Goal: Task Accomplishment & Management: Complete application form

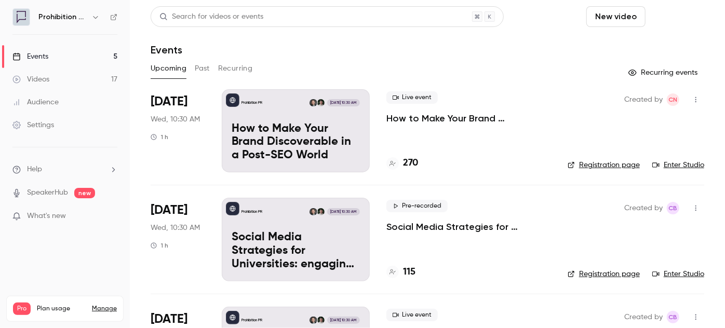
click at [666, 20] on button "Schedule" at bounding box center [677, 16] width 55 height 21
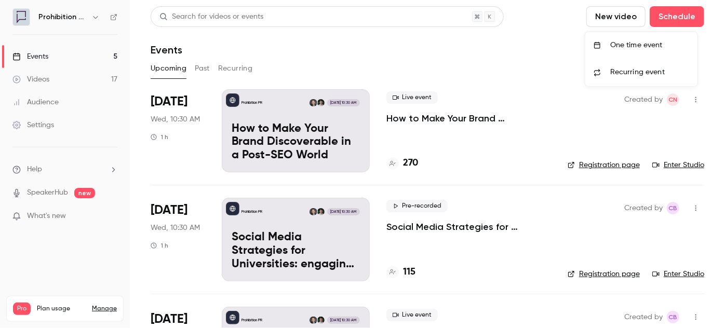
click at [624, 69] on span "Recurring event" at bounding box center [637, 72] width 55 height 11
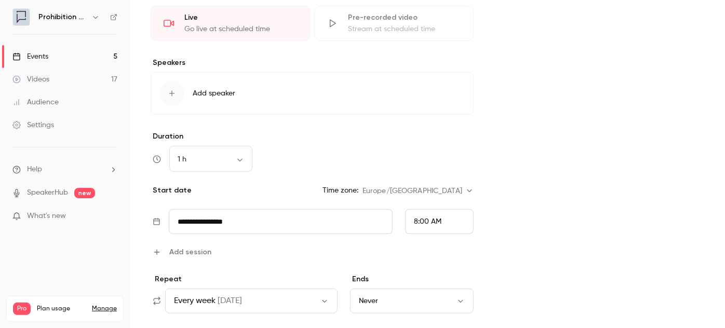
scroll to position [283, 0]
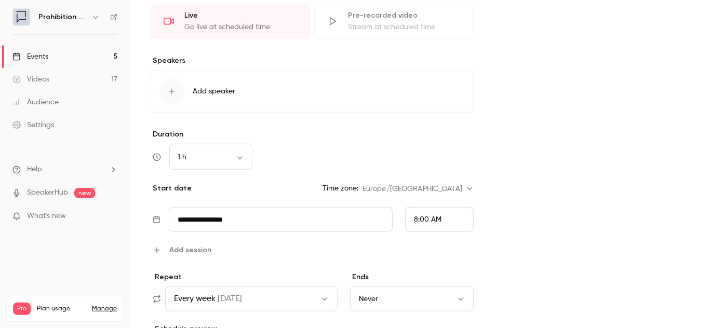
click at [325, 213] on input "**********" at bounding box center [281, 219] width 224 height 25
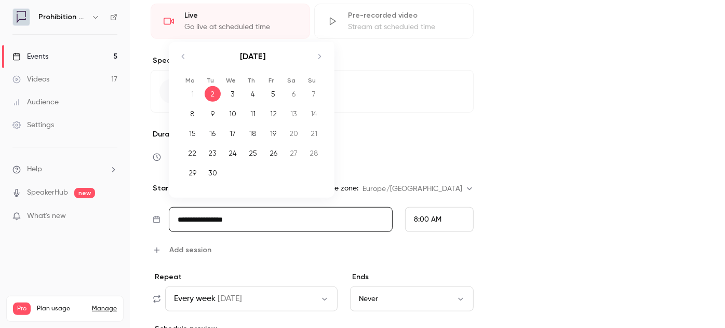
click at [322, 59] on icon "Move forward to switch to the next month." at bounding box center [319, 56] width 12 height 12
click at [234, 152] on div "21" at bounding box center [233, 153] width 16 height 16
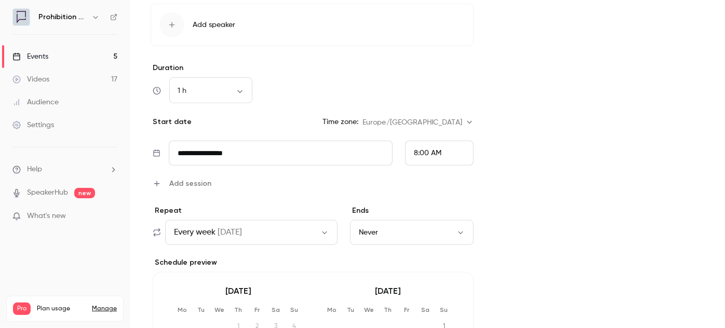
scroll to position [378, 0]
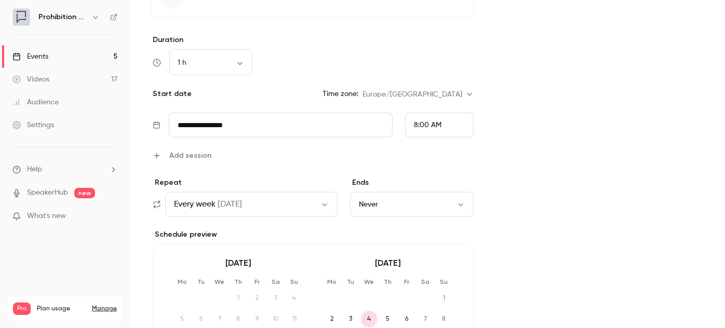
click at [291, 209] on button "Every week [DATE]" at bounding box center [251, 204] width 172 height 25
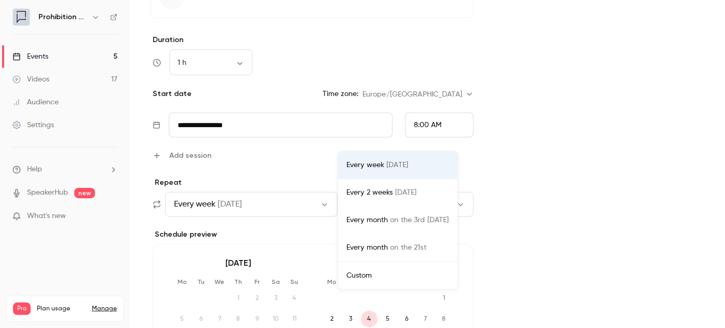
click at [345, 272] on li "Custom" at bounding box center [397, 275] width 119 height 27
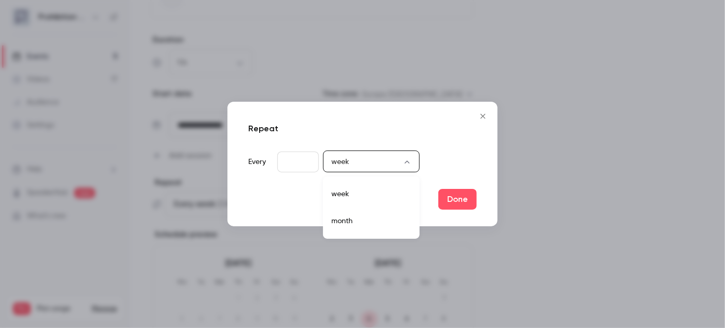
click at [375, 159] on body "**********" at bounding box center [362, 164] width 725 height 328
click at [299, 162] on div at bounding box center [362, 164] width 725 height 328
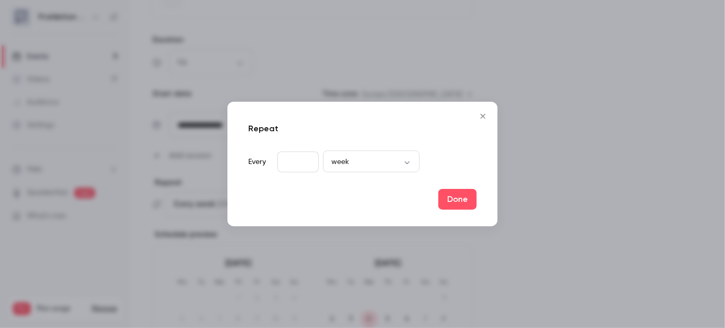
type input "*"
click at [306, 157] on input "*" at bounding box center [298, 162] width 42 height 21
click at [455, 197] on button "Done" at bounding box center [457, 199] width 38 height 21
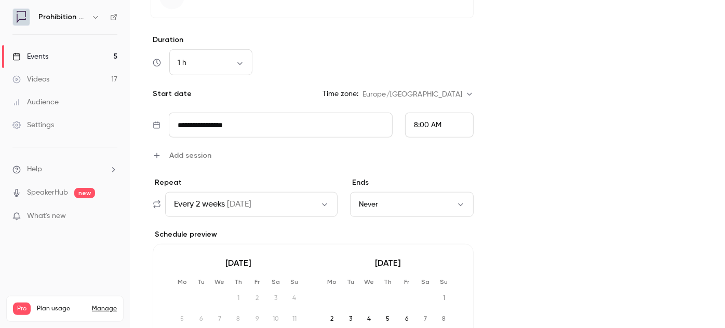
click at [433, 200] on button "Never" at bounding box center [412, 204] width 124 height 25
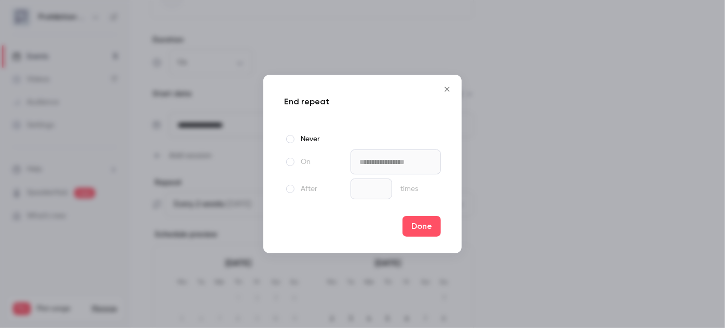
click at [292, 184] on label "After" at bounding box center [315, 189] width 62 height 12
click at [420, 223] on button "Done" at bounding box center [421, 226] width 38 height 21
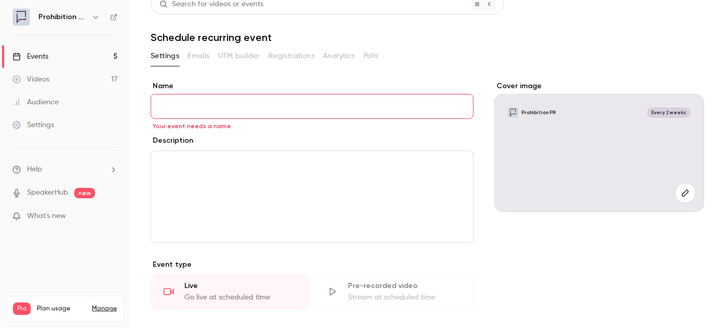
scroll to position [0, 0]
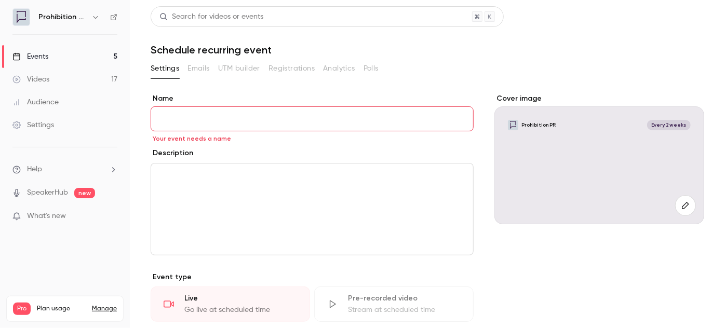
click at [256, 123] on input "Name" at bounding box center [312, 118] width 323 height 25
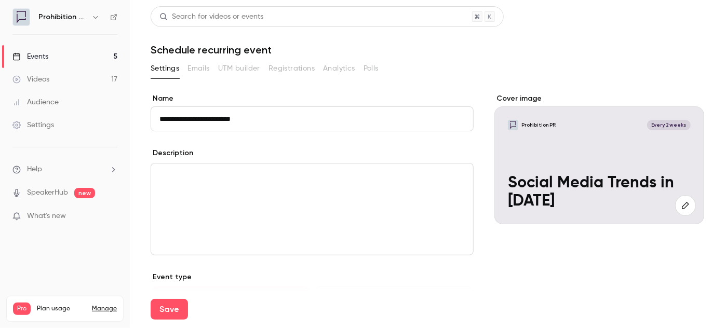
type input "**********"
click at [291, 151] on div "Description" at bounding box center [312, 154] width 323 height 13
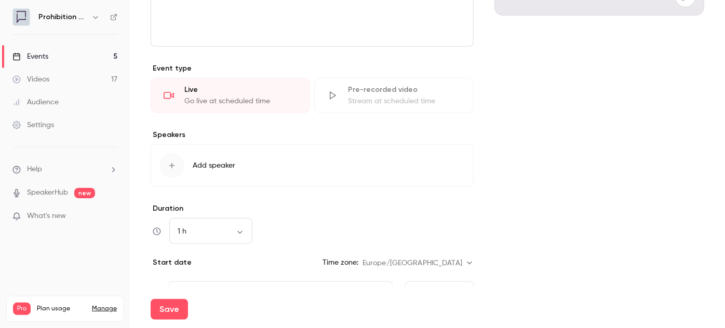
scroll to position [236, 0]
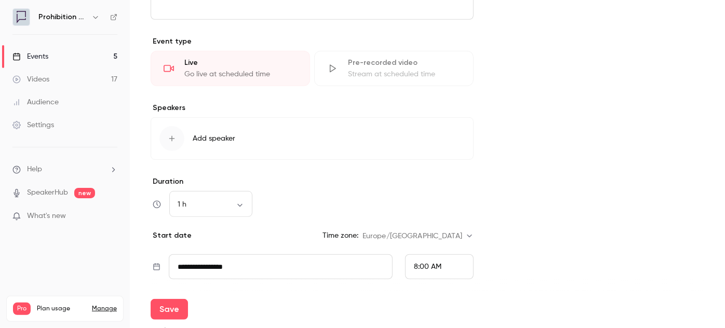
click at [190, 140] on button "Add speaker" at bounding box center [312, 138] width 323 height 43
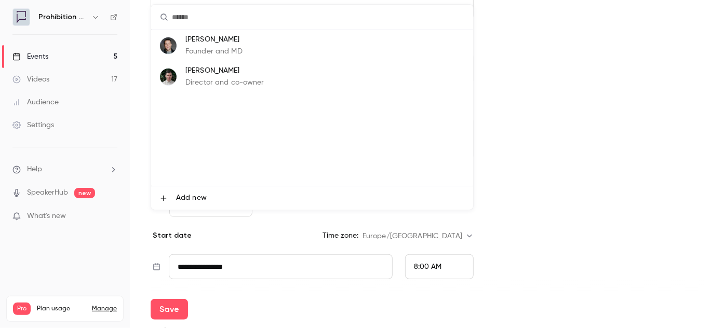
click at [216, 56] on p "Founder and MD" at bounding box center [213, 51] width 57 height 11
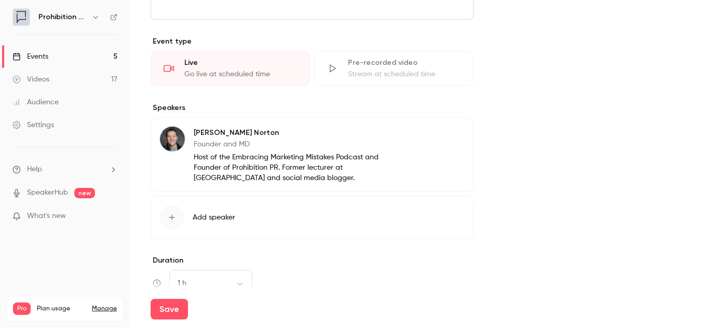
click at [191, 222] on button "Add speaker" at bounding box center [312, 217] width 323 height 43
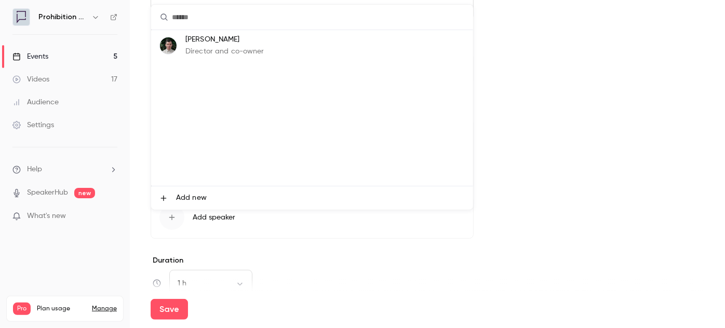
drag, startPoint x: 225, startPoint y: 42, endPoint x: 254, endPoint y: 48, distance: 29.1
click at [225, 42] on p "[PERSON_NAME]" at bounding box center [224, 39] width 79 height 11
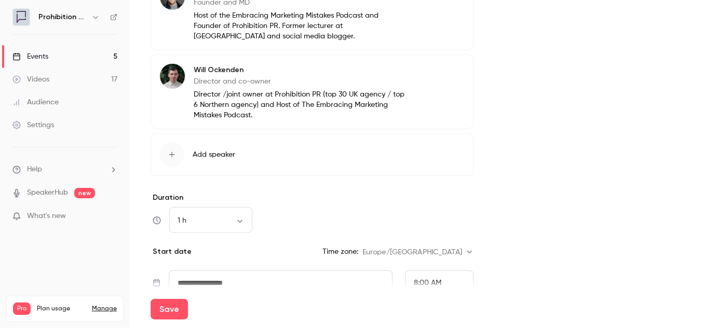
scroll to position [472, 0]
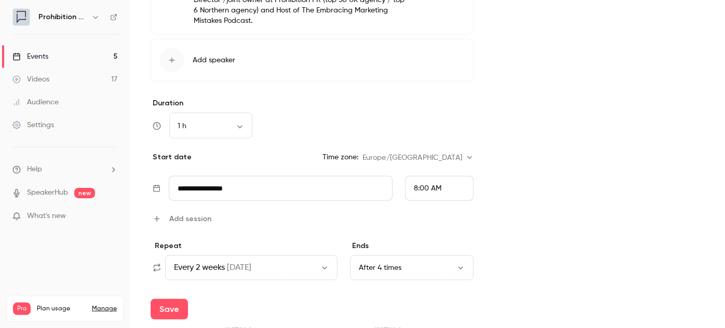
click at [437, 185] on span "8:00 AM" at bounding box center [428, 188] width 28 height 7
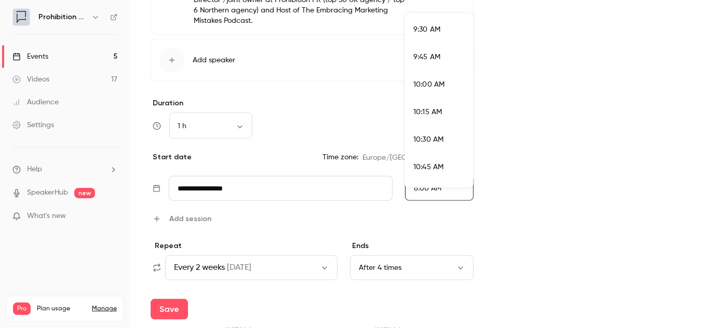
click at [435, 144] on div "10:30 AM" at bounding box center [438, 139] width 51 height 11
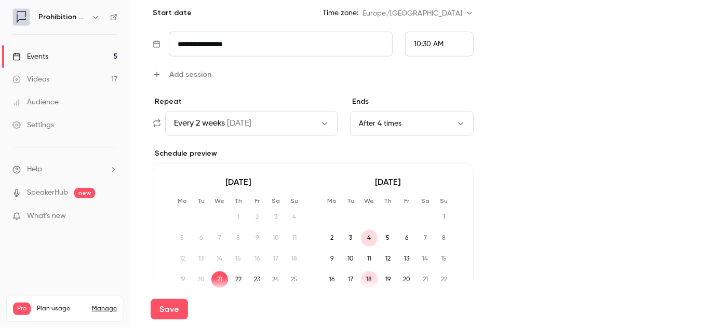
scroll to position [660, 0]
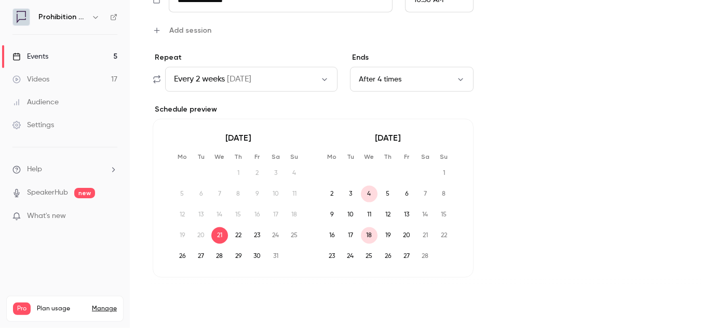
click at [168, 309] on button "Save" at bounding box center [169, 309] width 37 height 21
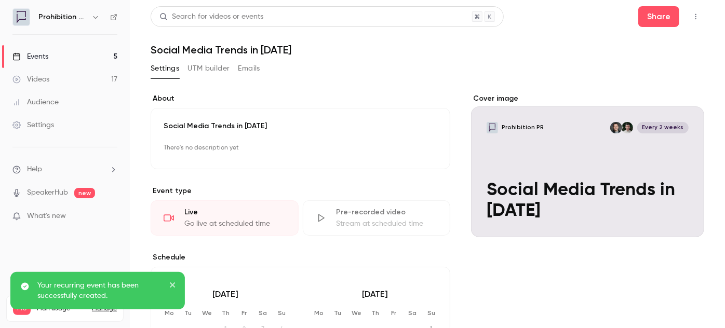
click at [174, 280] on button "close" at bounding box center [172, 286] width 7 height 12
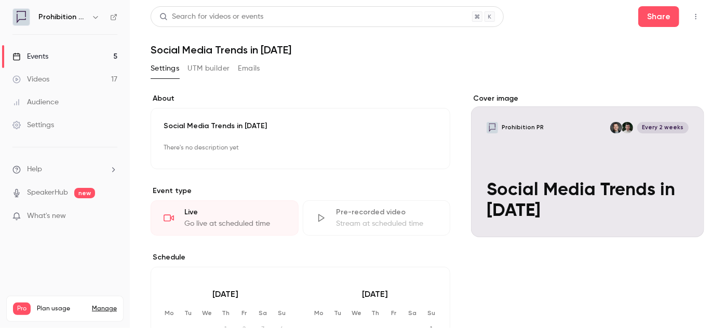
click at [267, 133] on div "Social Media Trends in [DATE] There's no description yet Edit" at bounding box center [301, 138] width 300 height 61
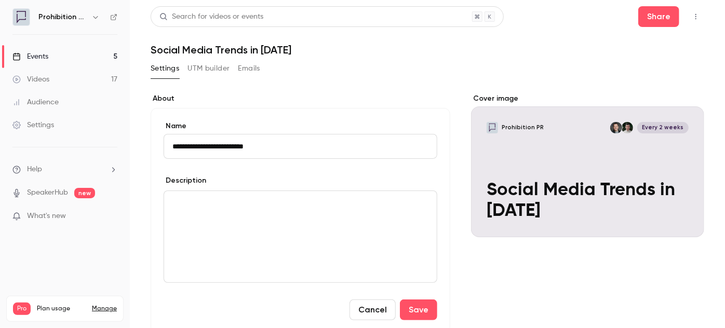
click at [258, 210] on div "editor" at bounding box center [300, 236] width 273 height 91
